Goal: Task Accomplishment & Management: Use online tool/utility

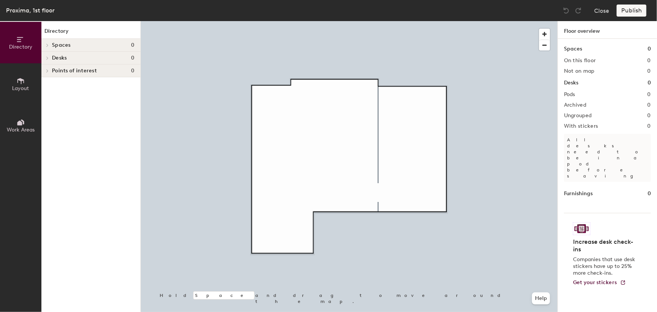
click at [19, 82] on icon at bounding box center [21, 81] width 8 height 8
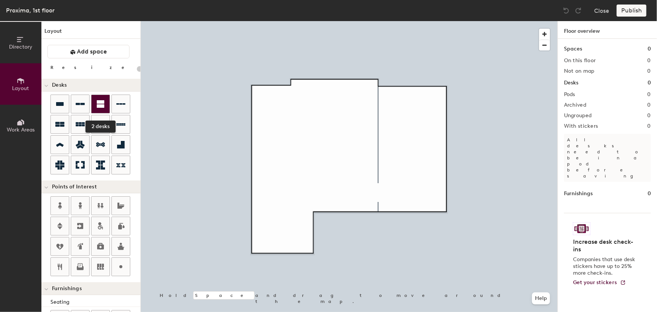
click at [99, 104] on icon at bounding box center [101, 104] width 8 height 8
click at [97, 103] on icon at bounding box center [101, 104] width 8 height 8
click at [100, 106] on icon at bounding box center [101, 104] width 8 height 8
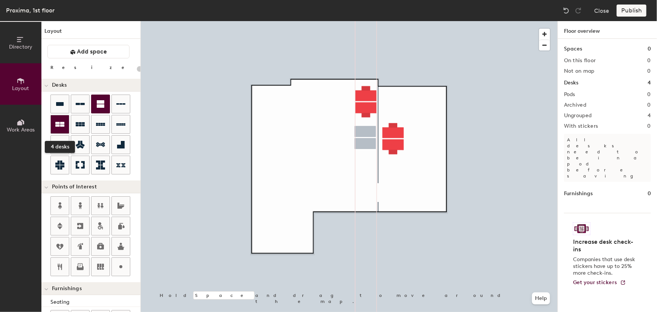
click at [61, 116] on div at bounding box center [60, 124] width 18 height 18
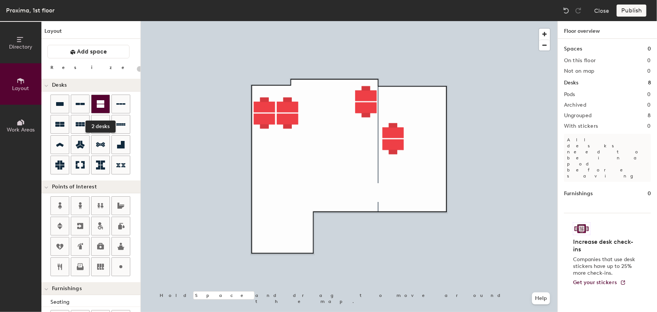
click at [102, 103] on icon at bounding box center [101, 104] width 8 height 8
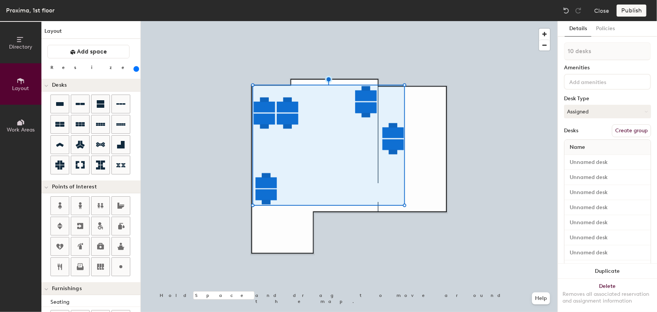
click at [634, 130] on button "Create group" at bounding box center [631, 130] width 39 height 13
drag, startPoint x: 593, startPoint y: 50, endPoint x: 563, endPoint y: 50, distance: 30.1
click at [563, 50] on div "Details Policies Pod 1 Amenities Desk Type Assigned Desks Ungroup Name Desk 1 D…" at bounding box center [607, 166] width 99 height 291
type input "360"
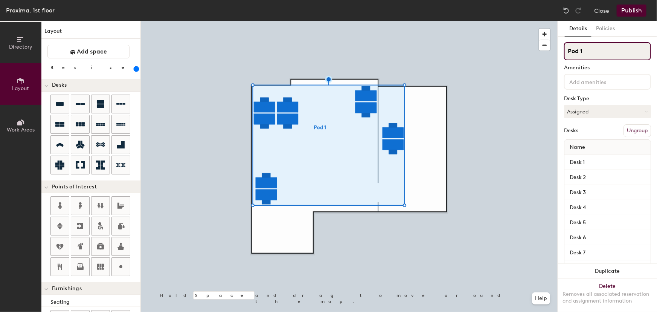
click at [584, 54] on input "Pod 1" at bounding box center [607, 51] width 87 height 18
click at [554, 51] on div "Directory Layout Work Areas Layout Add space Resize Desks Points of Interest Fu…" at bounding box center [328, 166] width 657 height 291
type input "P"
type input "360"
type input "Pr"
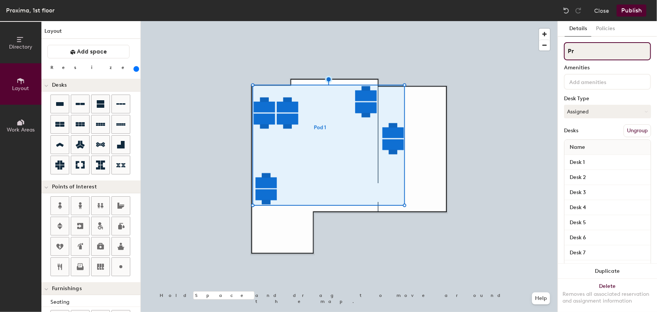
type input "360"
type input "Pro"
type input "360"
type input "Proxi"
type input "360"
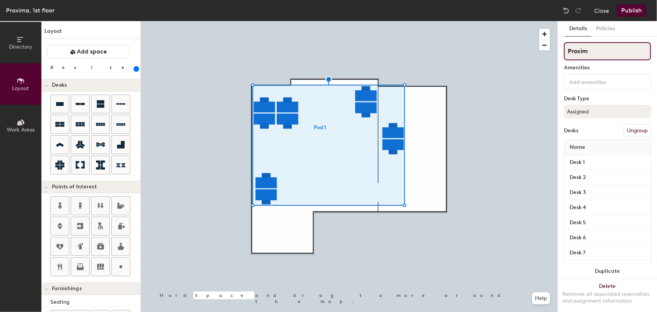
type input "Proxima"
type input "360"
type input "Proxima"
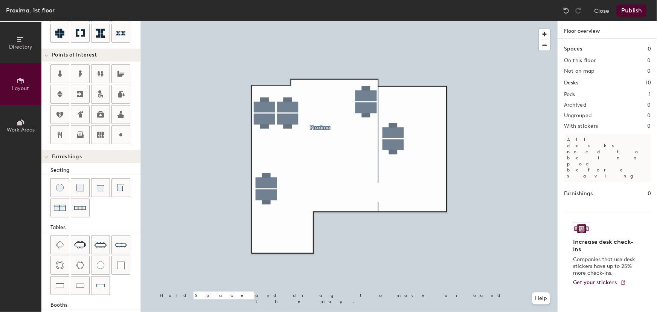
scroll to position [136, 0]
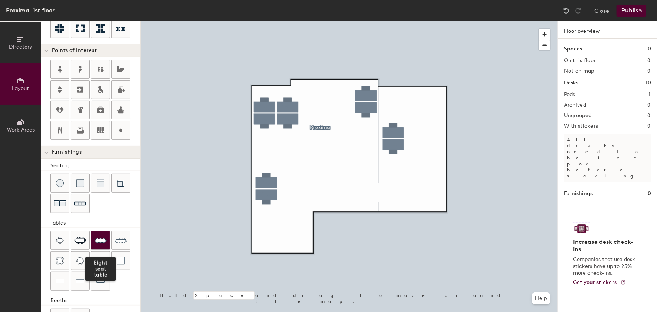
click at [103, 235] on img at bounding box center [101, 240] width 12 height 12
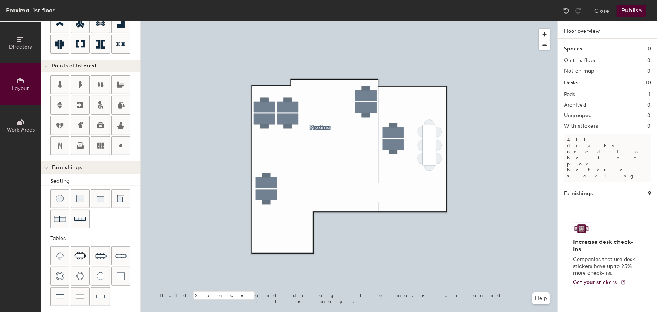
scroll to position [100, 0]
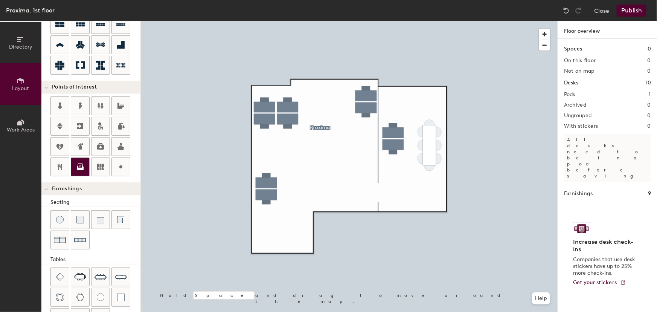
click at [80, 164] on icon at bounding box center [80, 165] width 5 height 5
click at [381, 175] on span "Done" at bounding box center [382, 175] width 22 height 13
click at [365, 21] on div at bounding box center [349, 21] width 417 height 0
click at [396, 177] on span "Delete" at bounding box center [395, 175] width 26 height 13
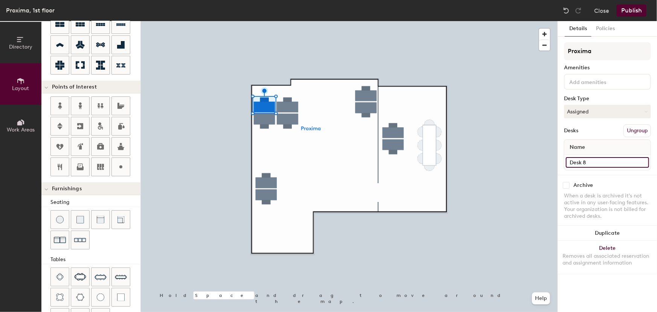
type input "360"
click at [586, 160] on input "Desk 8" at bounding box center [607, 162] width 83 height 11
click at [591, 160] on input "Desk 8" at bounding box center [607, 162] width 83 height 11
type input "Desk 1"
type input "360"
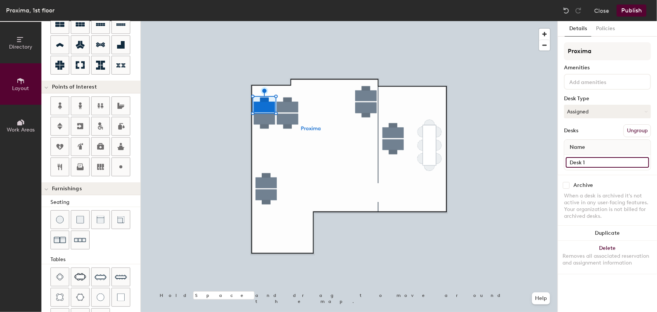
type input "Desk 1"
click at [608, 161] on input "Desk 3" at bounding box center [607, 162] width 83 height 11
type input "360"
click at [594, 163] on input "Desk 3" at bounding box center [607, 162] width 83 height 11
type input "Desk 2"
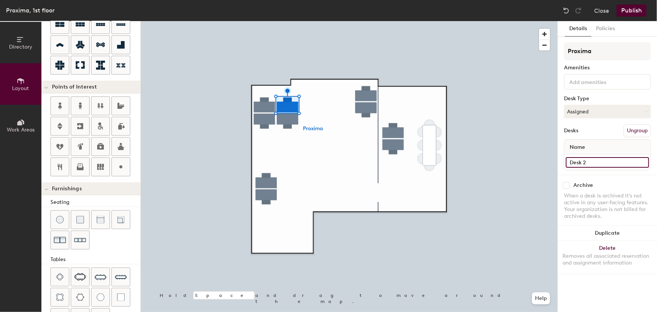
type input "360"
type input "Desk 2"
click at [603, 161] on input "Desk 7" at bounding box center [607, 162] width 83 height 11
type input "360"
click at [587, 161] on input "Desk 7" at bounding box center [607, 162] width 83 height 11
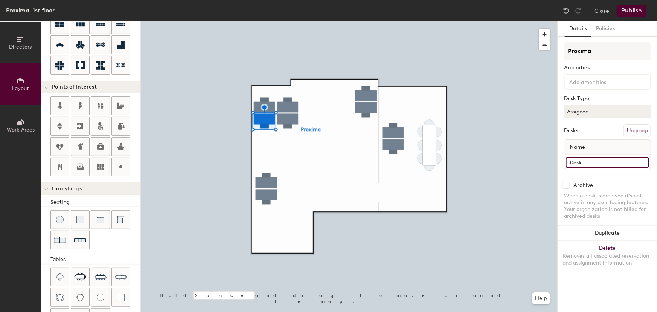
type input "Desk 3"
type input "360"
type input "Desk 3"
click at [598, 163] on input "Desk 6" at bounding box center [607, 162] width 83 height 11
type input "360"
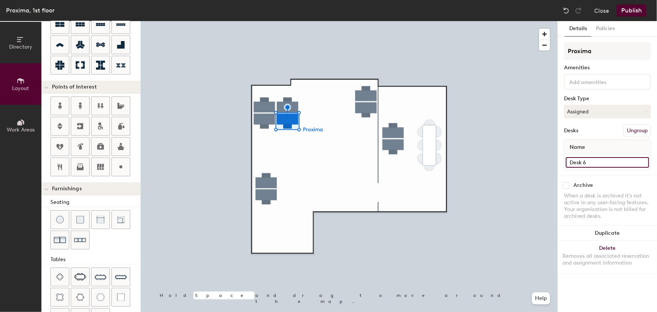
click at [593, 162] on input "Desk 6" at bounding box center [607, 162] width 83 height 11
type input "Desk 4"
type input "360"
type input "Desk 4"
type input "360"
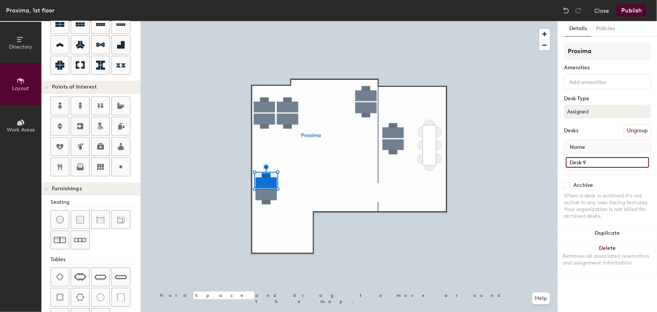
click at [587, 164] on input "Desk 9" at bounding box center [607, 162] width 83 height 11
click at [595, 162] on input "Desk 9" at bounding box center [607, 162] width 83 height 11
type input "Desk 5"
type input "360"
type input "Desk 5"
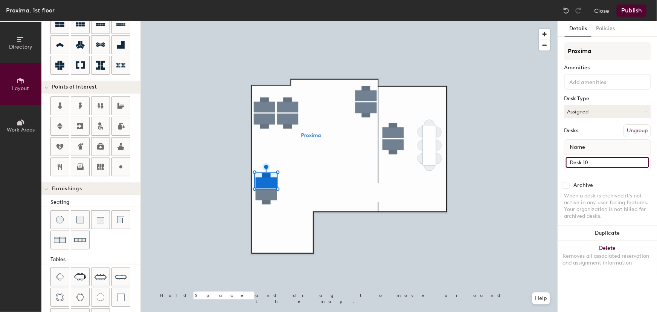
click at [602, 163] on input "Desk 10" at bounding box center [607, 162] width 83 height 11
type input "360"
click at [592, 163] on input "Desk 10" at bounding box center [607, 162] width 83 height 11
type input "Desk 6"
type input "360"
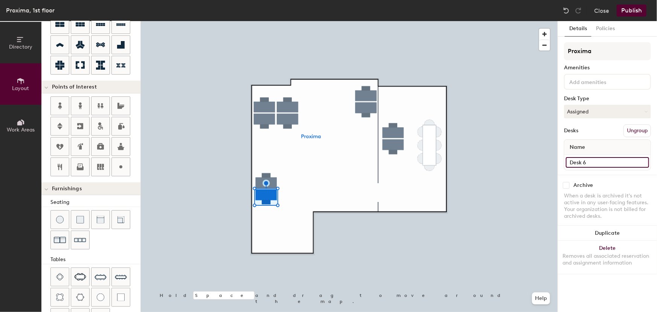
type input "Desk 6"
click at [593, 162] on input "Desk 1" at bounding box center [607, 162] width 83 height 11
type input "360"
click at [600, 162] on input "Desk 1" at bounding box center [607, 162] width 83 height 11
type input "Desk 7"
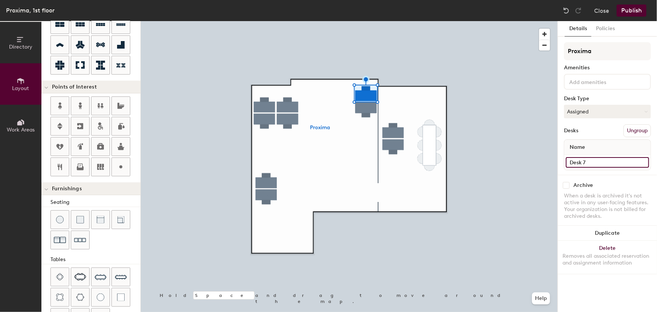
type input "360"
type input "Desk 7"
click at [593, 162] on input "Desk 2" at bounding box center [607, 162] width 83 height 11
type input "360"
click at [599, 162] on input "Desk 2" at bounding box center [607, 162] width 83 height 11
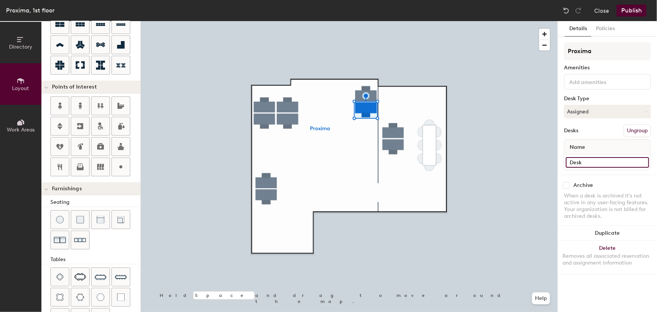
type input "Desk 8"
type input "360"
type input "Desk 8"
click at [587, 164] on input "Desk 4" at bounding box center [607, 162] width 83 height 11
type input "360"
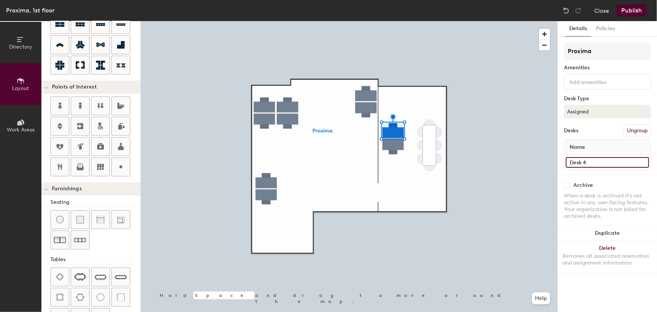
click at [589, 160] on input "Desk 4" at bounding box center [607, 162] width 83 height 11
type input "Desk 9"
type input "360"
type input "Desk 9"
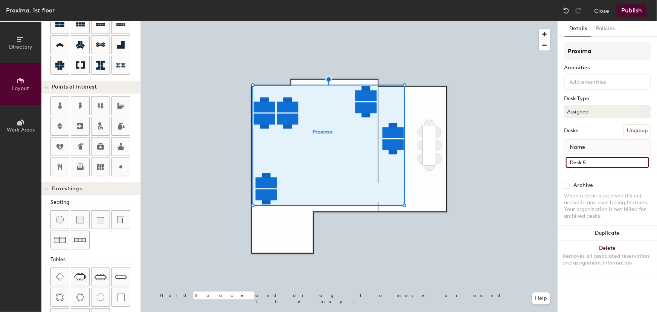
click at [595, 161] on input "Desk 5" at bounding box center [607, 162] width 83 height 11
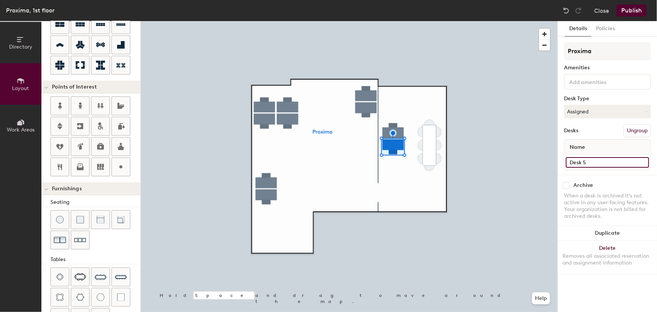
type input "360"
click at [596, 163] on input "Desk 5" at bounding box center [607, 162] width 83 height 11
type input "Desk"
type input "360"
type input "Desk 10"
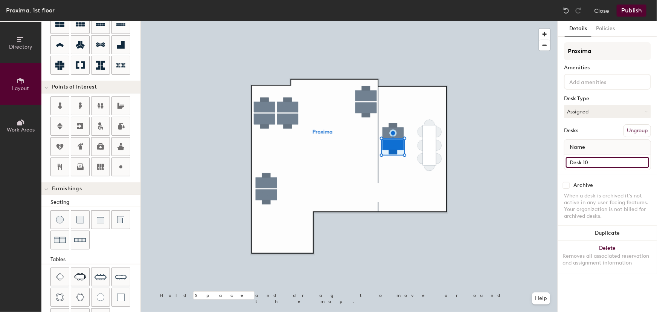
type input "360"
type input "Desk 10"
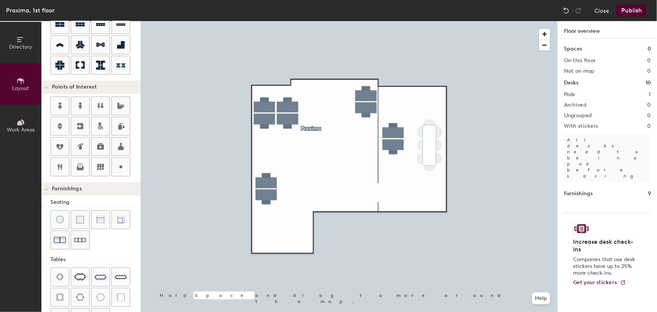
type input "20"
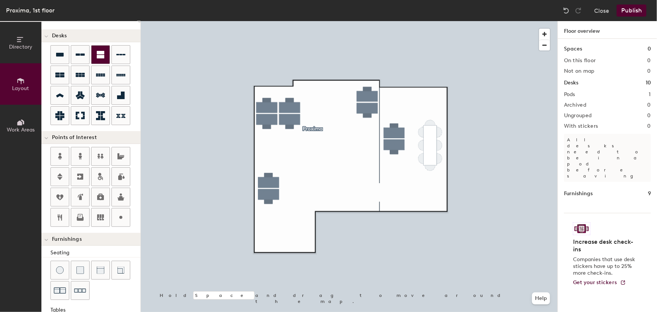
scroll to position [0, 0]
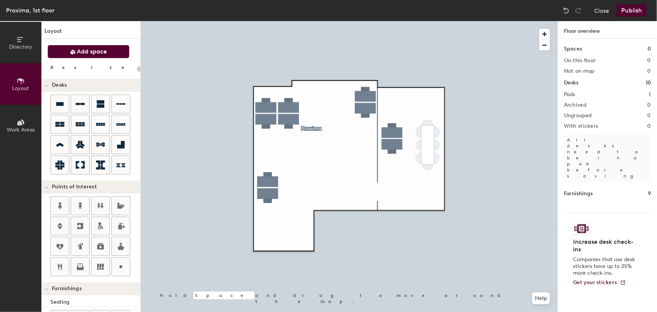
click at [103, 54] on span "Add space" at bounding box center [92, 52] width 30 height 8
click at [79, 48] on span "Add space" at bounding box center [92, 52] width 30 height 8
click at [23, 124] on icon at bounding box center [21, 122] width 8 height 8
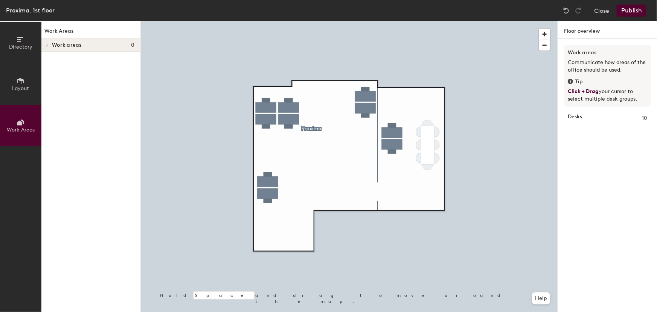
click at [18, 84] on icon at bounding box center [21, 81] width 8 height 8
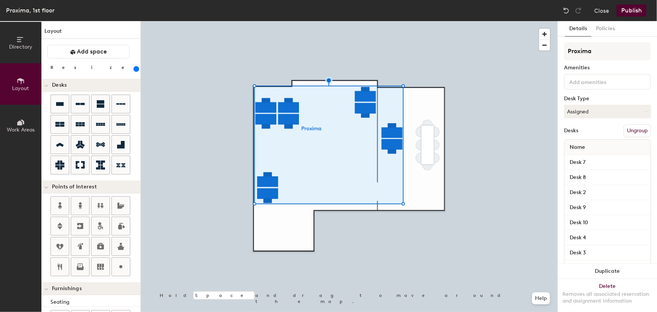
type input "360"
click at [589, 52] on input "Proxima" at bounding box center [607, 51] width 87 height 18
type input "360"
click at [584, 52] on input "Proxima" at bounding box center [607, 51] width 87 height 18
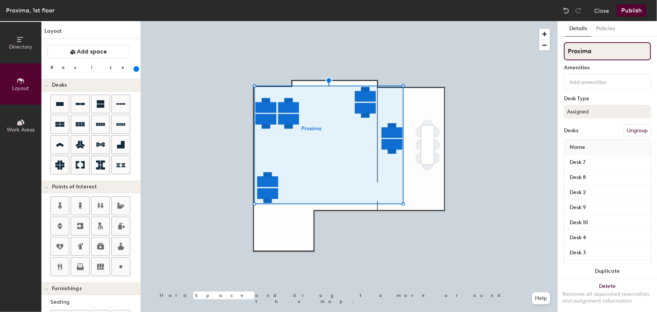
click at [584, 52] on input "Proxima" at bounding box center [607, 51] width 87 height 18
click at [586, 49] on input at bounding box center [607, 51] width 87 height 18
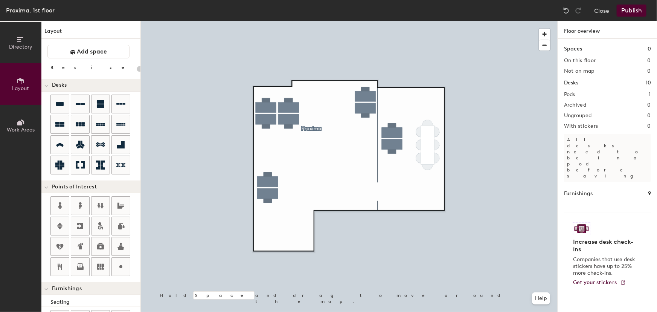
click at [630, 13] on button "Publish" at bounding box center [632, 11] width 30 height 12
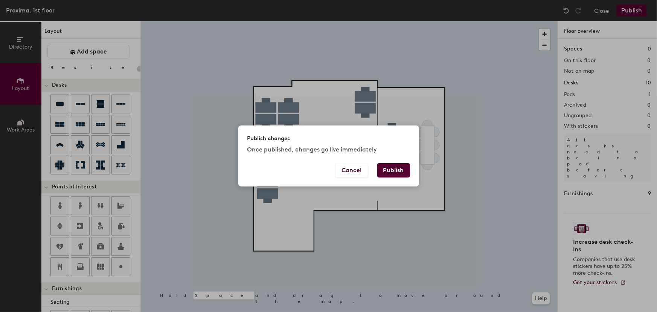
click at [392, 169] on button "Publish" at bounding box center [393, 170] width 33 height 14
type input "20"
